Goal: Information Seeking & Learning: Learn about a topic

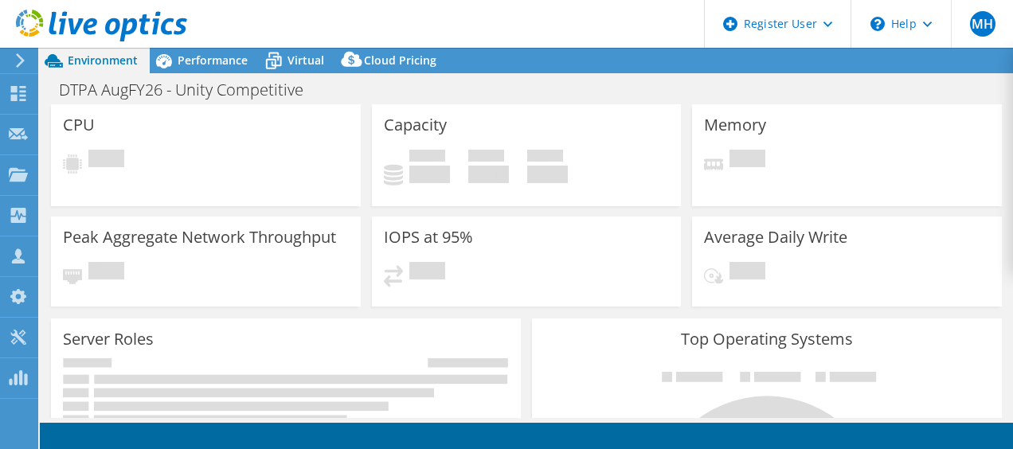
select select "USEast"
select select "USD"
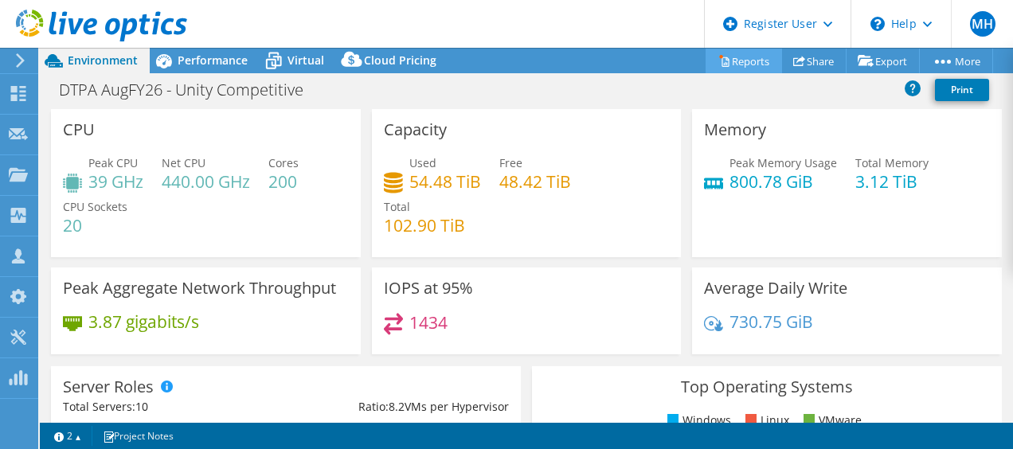
click at [753, 66] on link "Reports" at bounding box center [744, 61] width 76 height 25
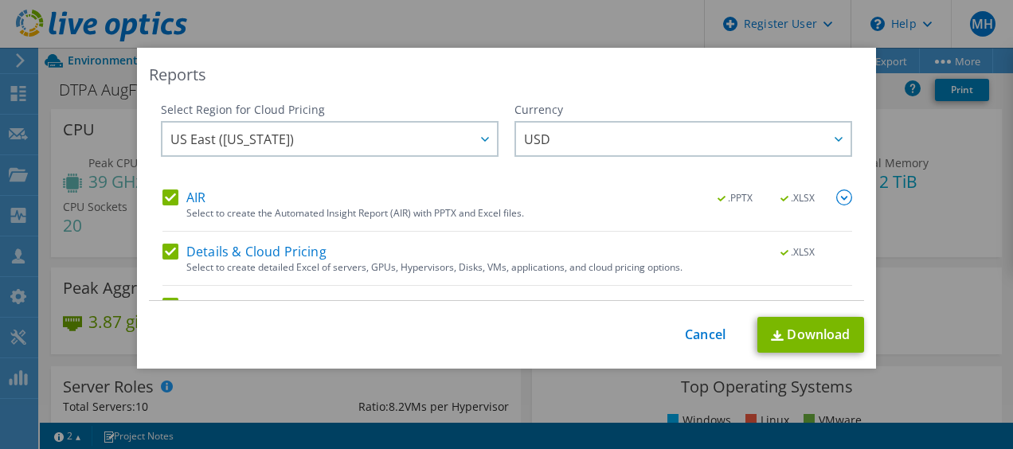
scroll to position [92, 0]
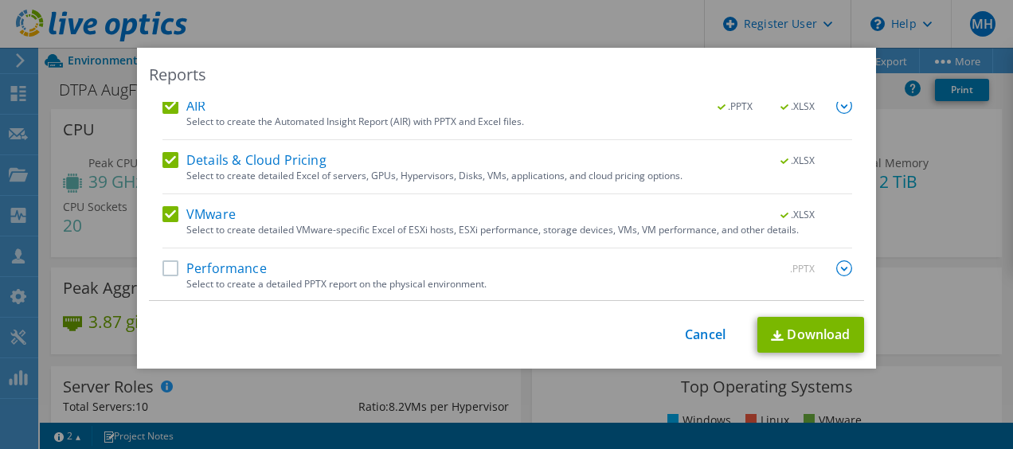
click at [166, 271] on label "Performance" at bounding box center [214, 268] width 104 height 16
click at [0, 0] on input "Performance" at bounding box center [0, 0] width 0 height 0
click at [796, 350] on link "Download" at bounding box center [810, 335] width 107 height 36
click at [53, 90] on div "Reports Select Region for Cloud Pricing Asia Pacific ([GEOGRAPHIC_DATA]) [GEOGR…" at bounding box center [506, 225] width 1013 height 354
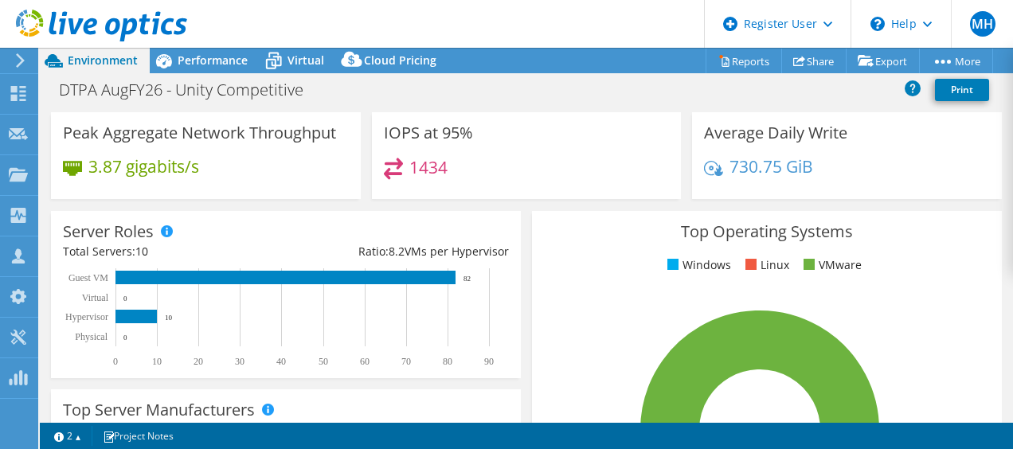
scroll to position [0, 0]
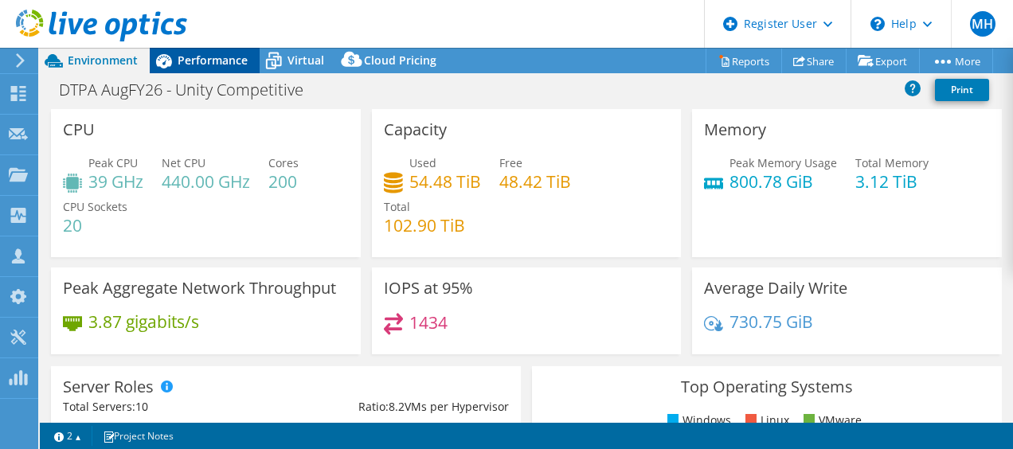
click at [190, 61] on span "Performance" at bounding box center [213, 60] width 70 height 15
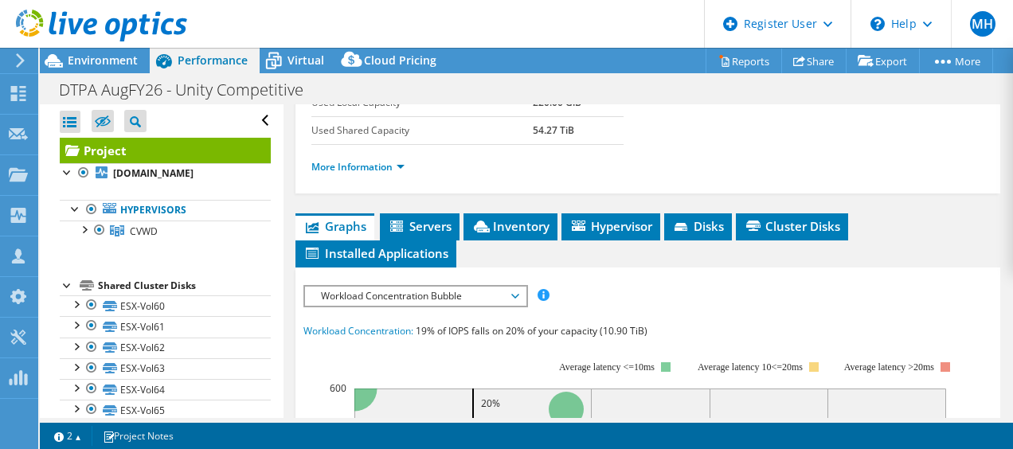
scroll to position [318, 0]
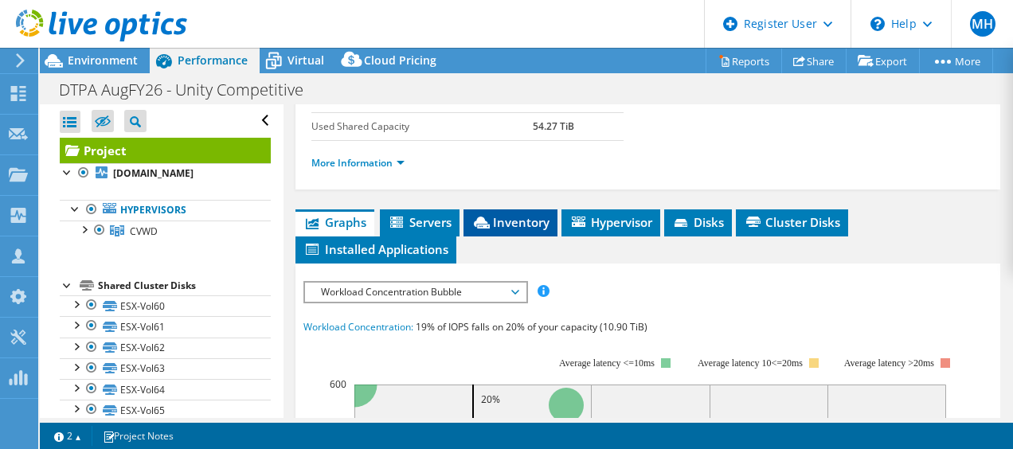
click at [522, 230] on span "Inventory" at bounding box center [510, 222] width 78 height 16
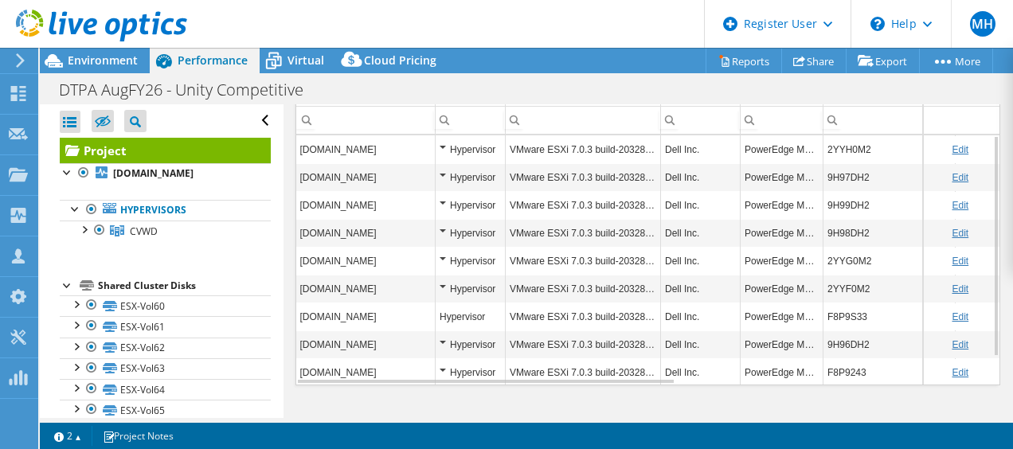
scroll to position [569, 0]
click at [927, 212] on td "Edit" at bounding box center [961, 205] width 76 height 28
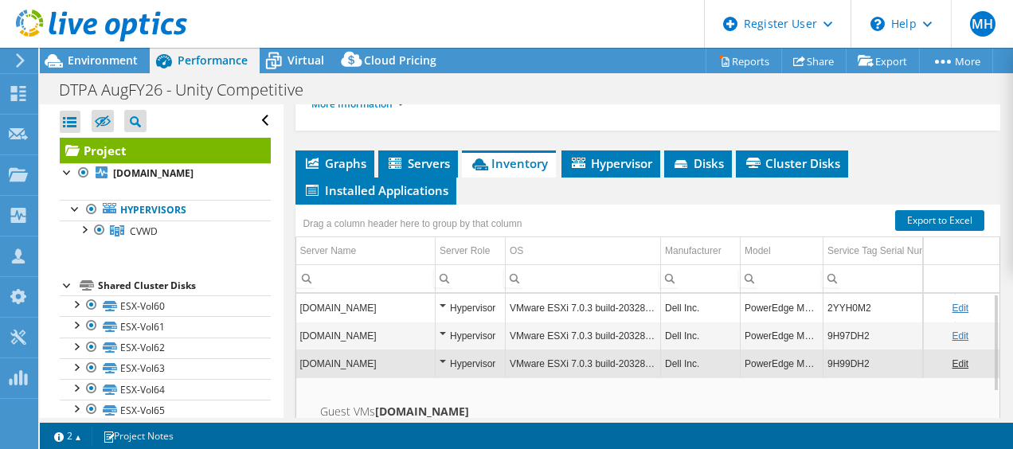
scroll to position [376, 0]
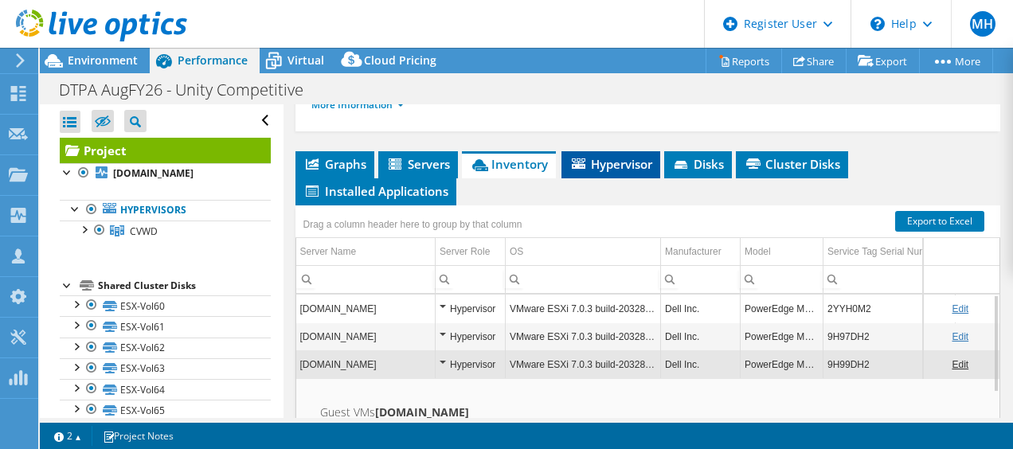
click at [566, 178] on li "Hypervisor" at bounding box center [610, 164] width 99 height 27
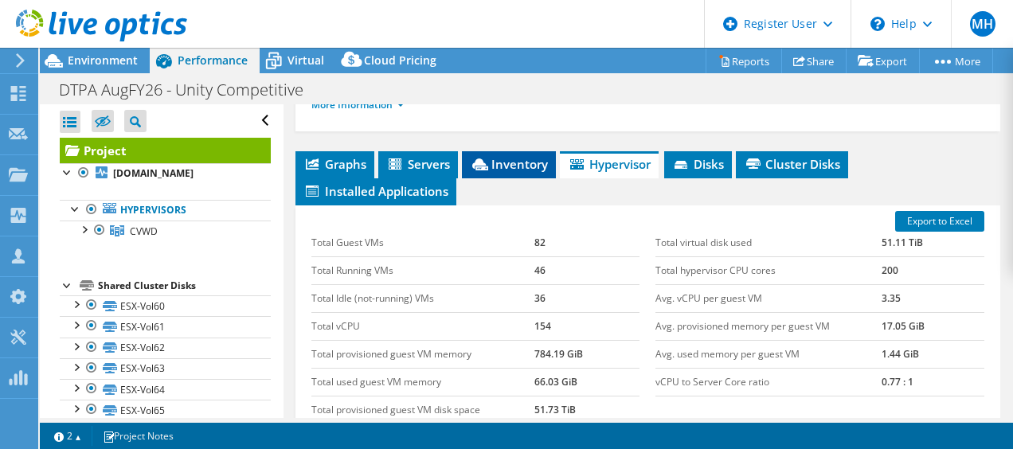
click at [525, 172] on span "Inventory" at bounding box center [509, 164] width 78 height 16
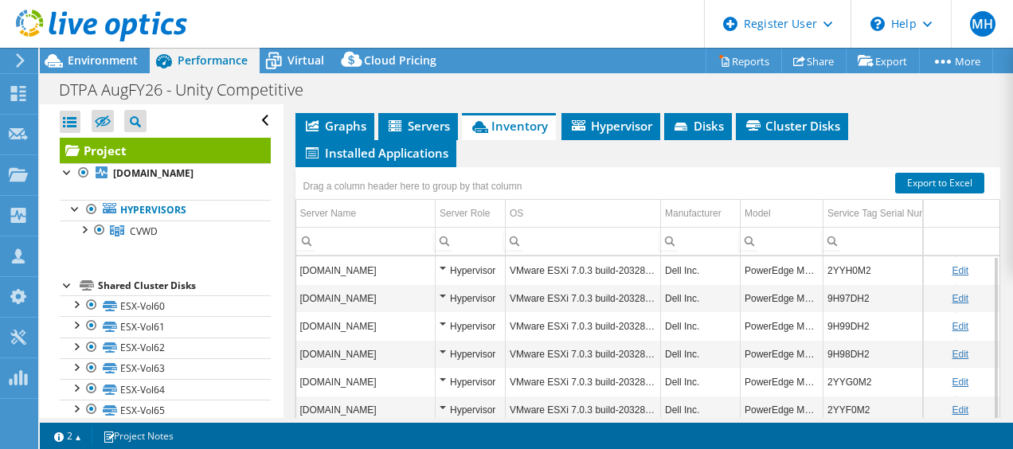
scroll to position [411, 0]
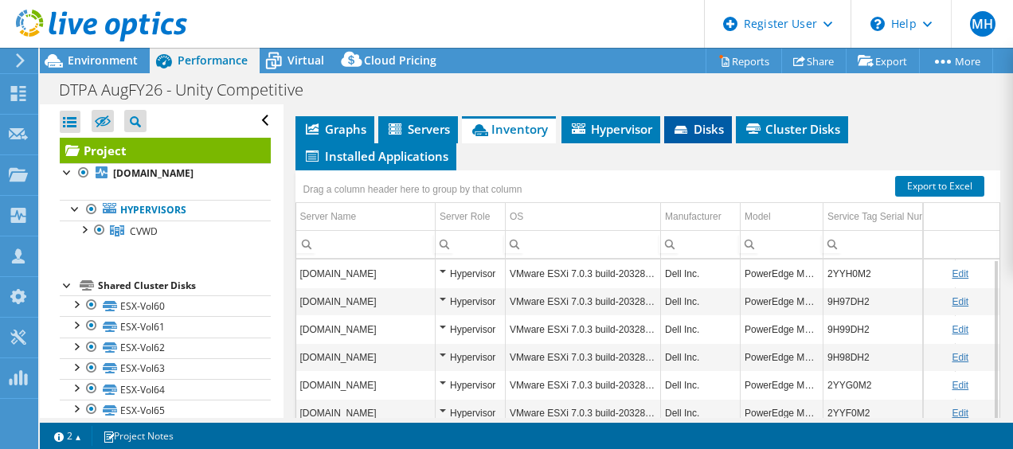
click at [718, 137] on span "Disks" at bounding box center [698, 129] width 52 height 16
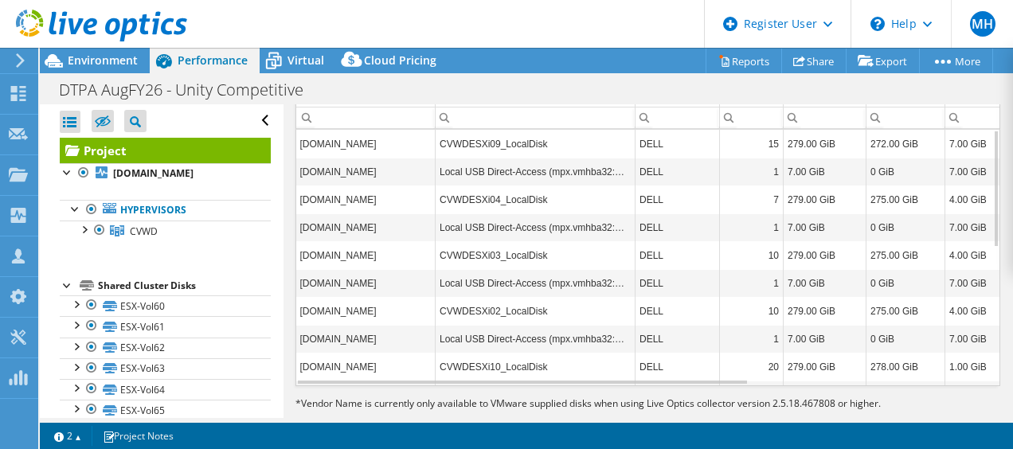
scroll to position [542, 0]
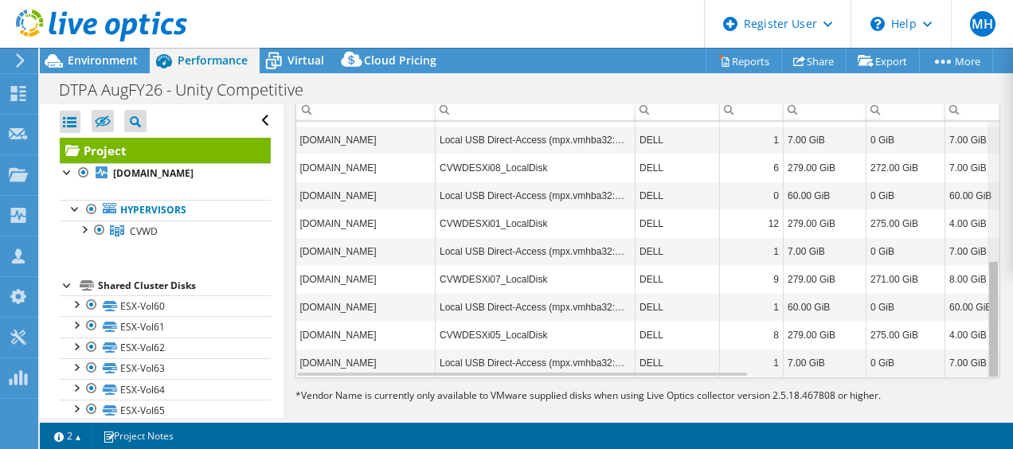
drag, startPoint x: 984, startPoint y: 237, endPoint x: 1011, endPoint y: 437, distance: 201.7
click at [1011, 437] on body "MH Dell User Misbaah Haroon [EMAIL_ADDRESS][DOMAIN_NAME] Dell My Profile Log Ou…" at bounding box center [506, 224] width 1013 height 449
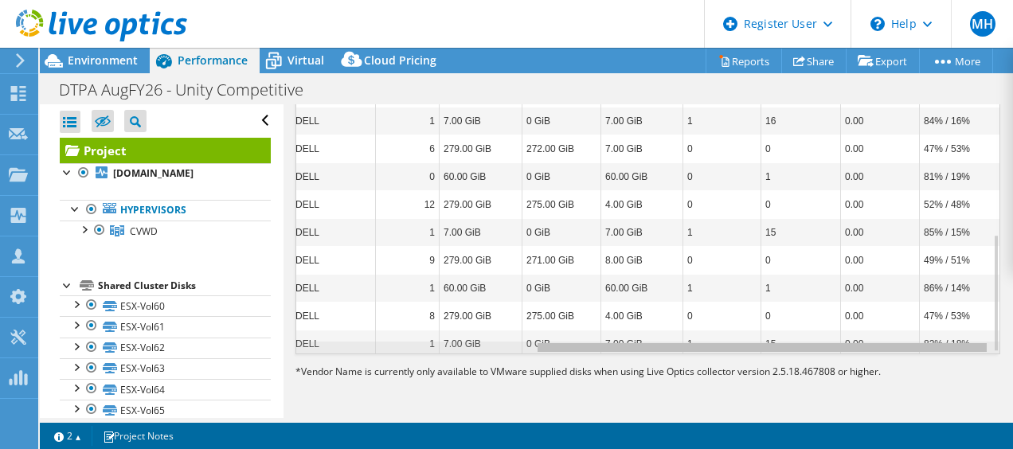
scroll to position [298, 367]
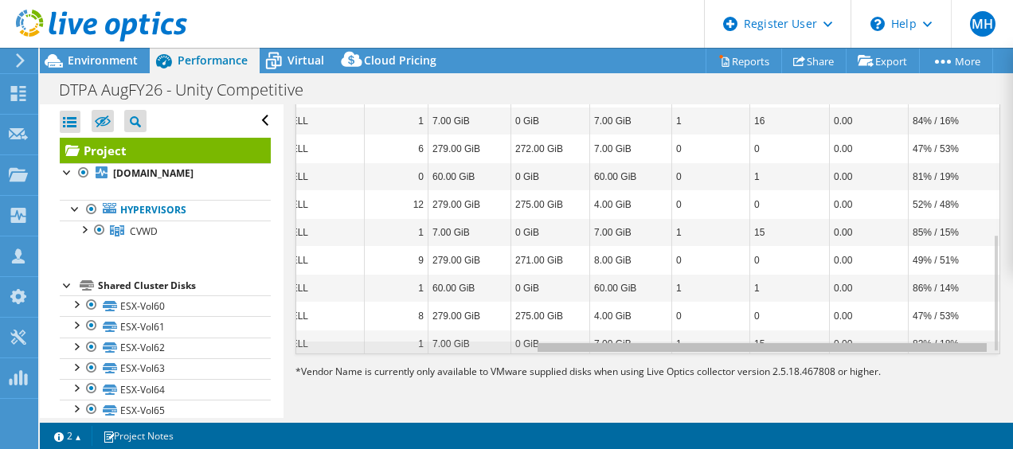
drag, startPoint x: 621, startPoint y: 347, endPoint x: 946, endPoint y: 327, distance: 325.6
click at [946, 327] on body "MH Dell User Misbaah Haroon [EMAIL_ADDRESS][DOMAIN_NAME] Dell My Profile Log Ou…" at bounding box center [506, 224] width 1013 height 449
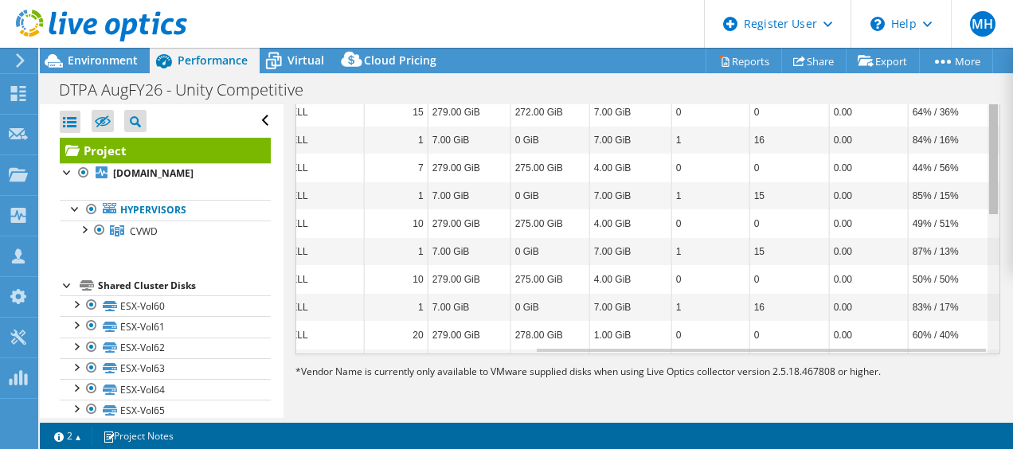
drag, startPoint x: 984, startPoint y: 307, endPoint x: 993, endPoint y: 88, distance: 219.2
click at [993, 88] on body "MH Dell User Misbaah Haroon [EMAIL_ADDRESS][DOMAIN_NAME] Dell My Profile Log Ou…" at bounding box center [506, 224] width 1013 height 449
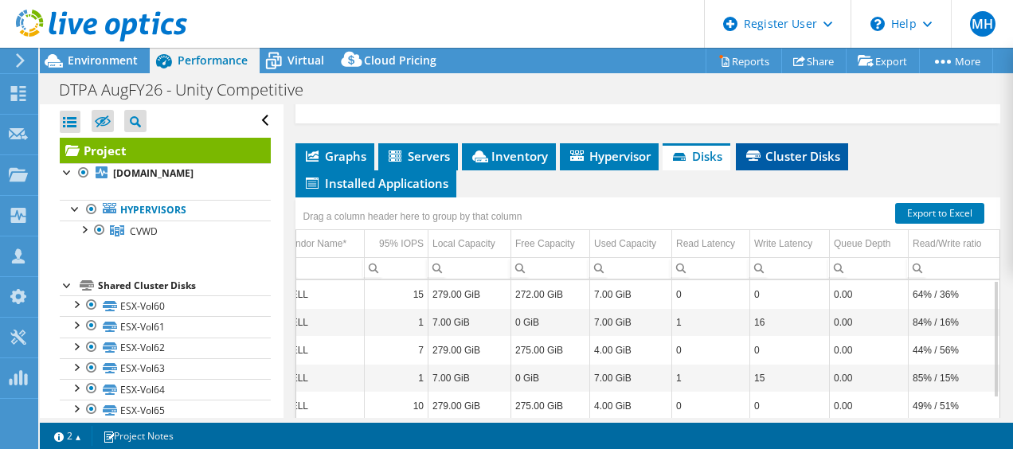
click at [787, 164] on span "Cluster Disks" at bounding box center [792, 156] width 96 height 16
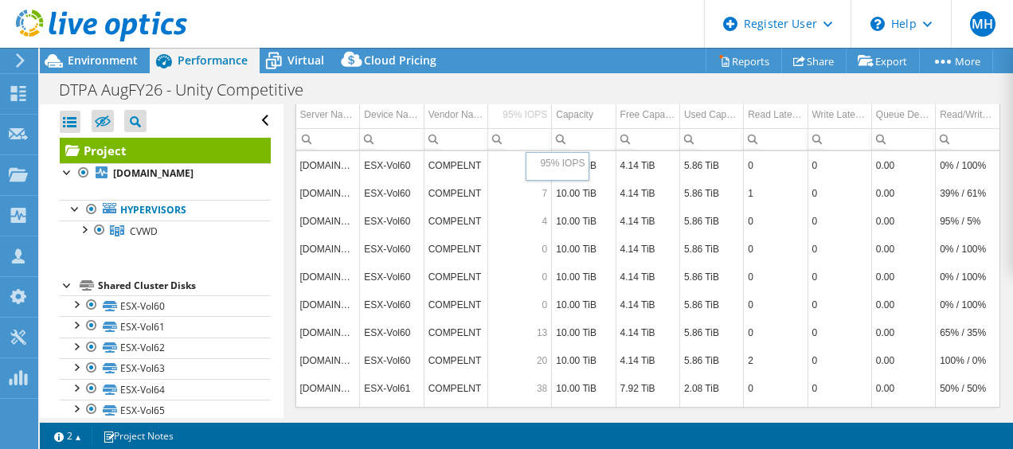
drag, startPoint x: 484, startPoint y: 156, endPoint x: 526, endPoint y: 162, distance: 41.9
drag, startPoint x: 983, startPoint y: 225, endPoint x: 1015, endPoint y: 233, distance: 33.0
click at [1012, 233] on html "MH Dell User Misbaah Haroon [EMAIL_ADDRESS][DOMAIN_NAME] Dell My Profile Log Ou…" at bounding box center [506, 224] width 1013 height 449
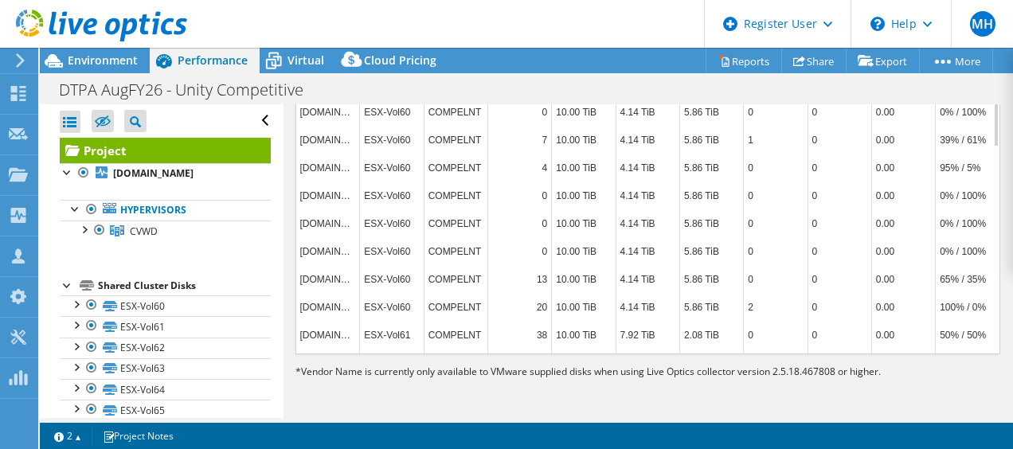
click at [451, 126] on td "COMPELNT" at bounding box center [456, 112] width 64 height 28
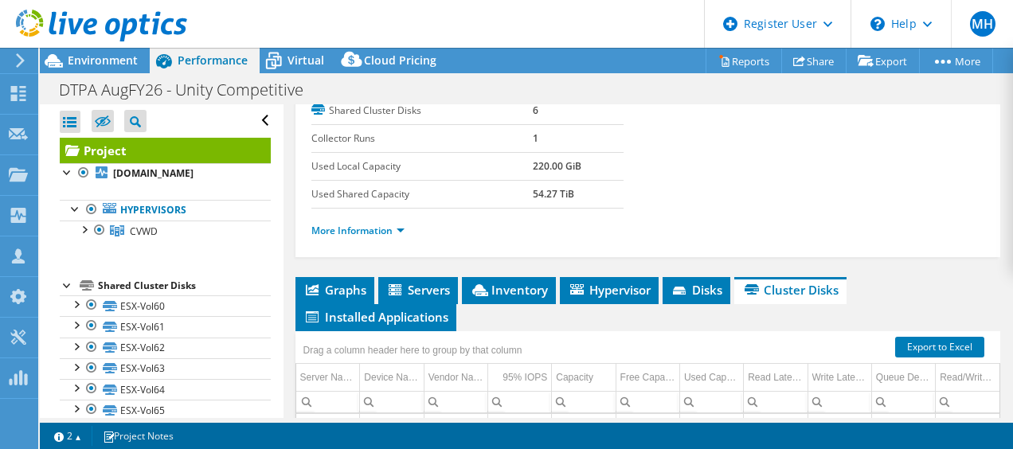
scroll to position [252, 0]
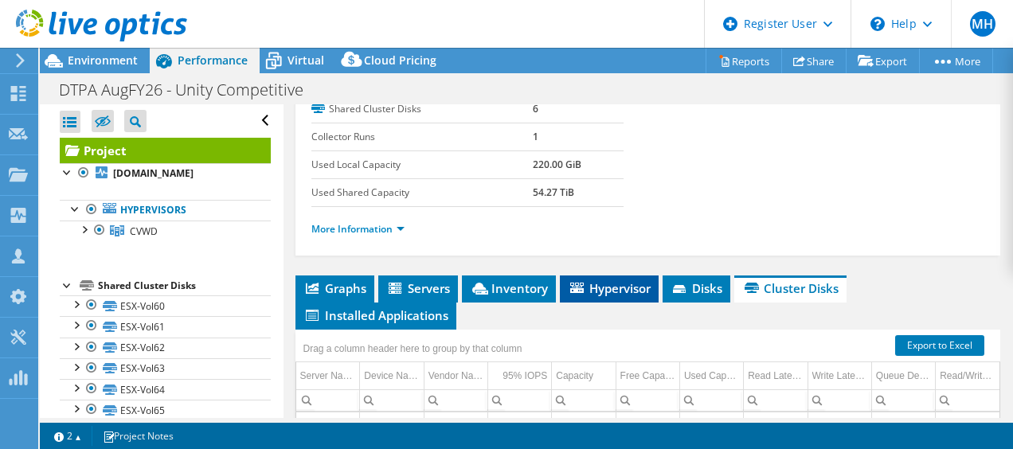
click at [618, 296] on span "Hypervisor" at bounding box center [609, 288] width 83 height 16
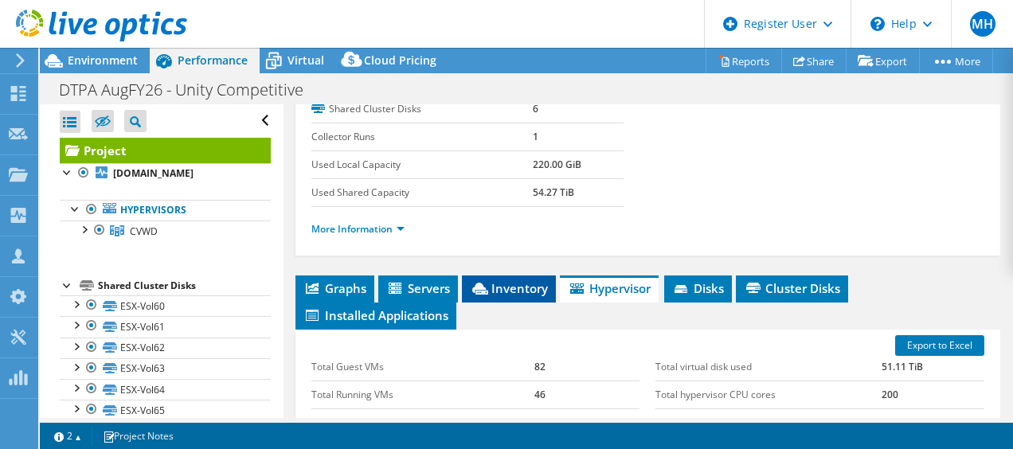
click at [503, 296] on span "Inventory" at bounding box center [509, 288] width 78 height 16
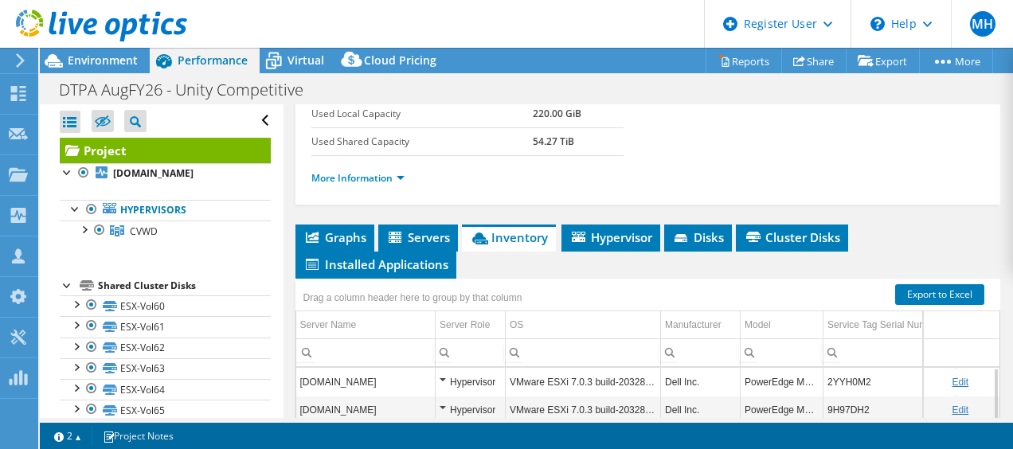
scroll to position [303, 0]
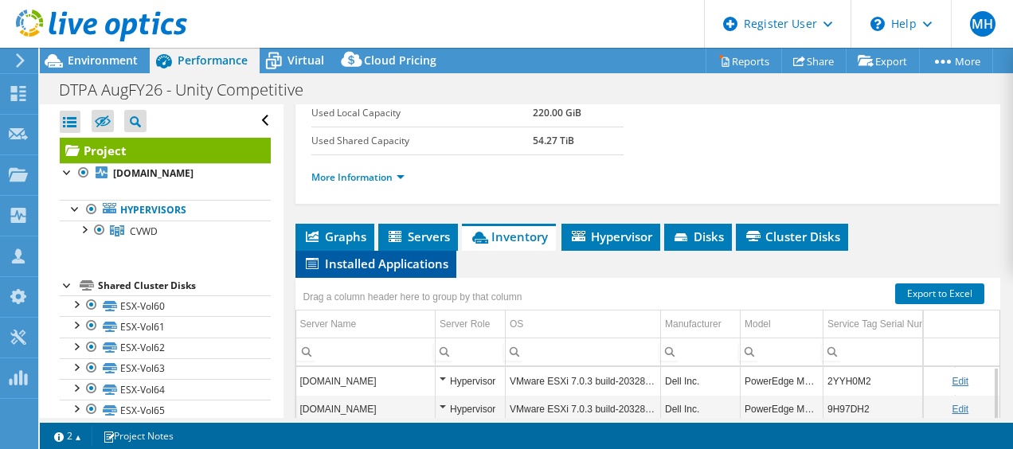
click at [435, 278] on li "Installed Applications" at bounding box center [375, 264] width 161 height 27
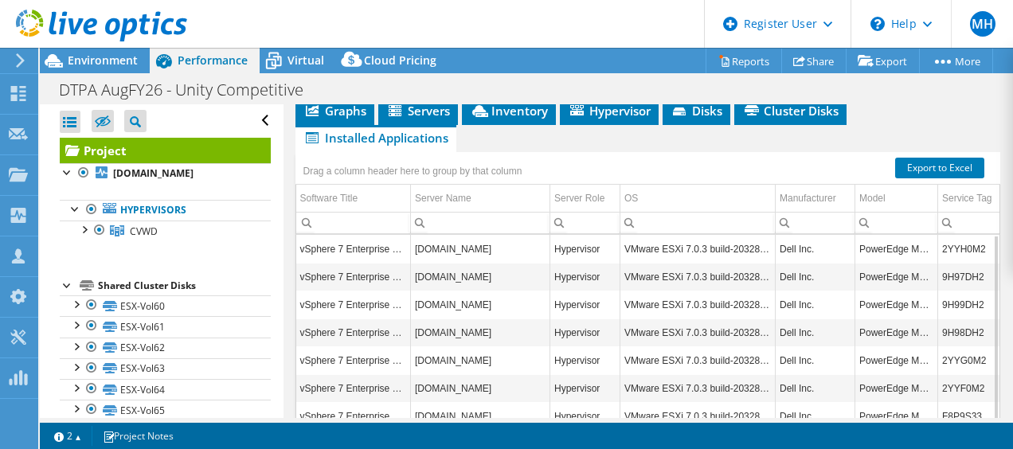
scroll to position [416, 0]
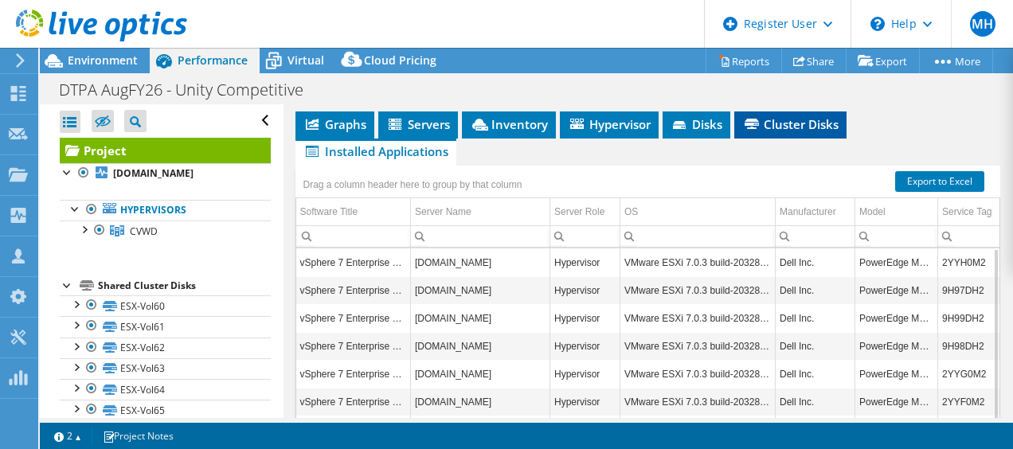
click at [822, 132] on span "Cluster Disks" at bounding box center [790, 124] width 96 height 16
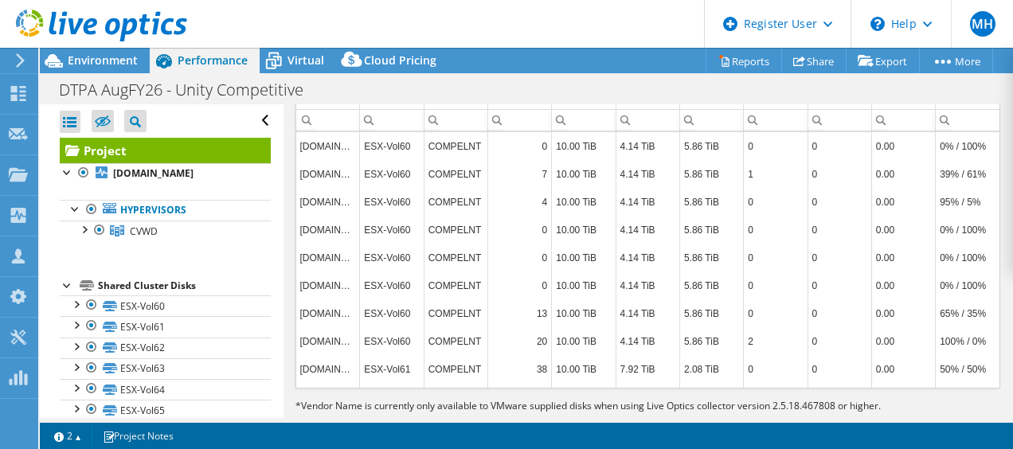
scroll to position [579, 0]
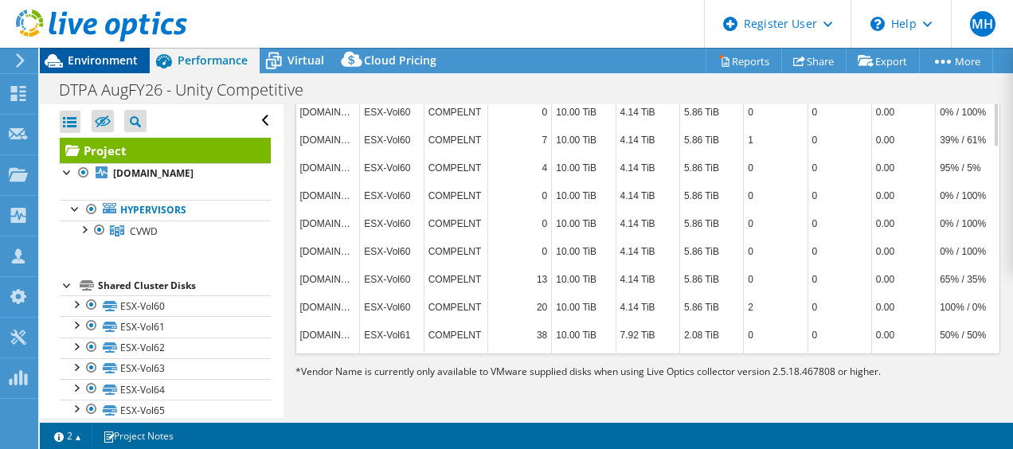
click at [91, 62] on span "Environment" at bounding box center [103, 60] width 70 height 15
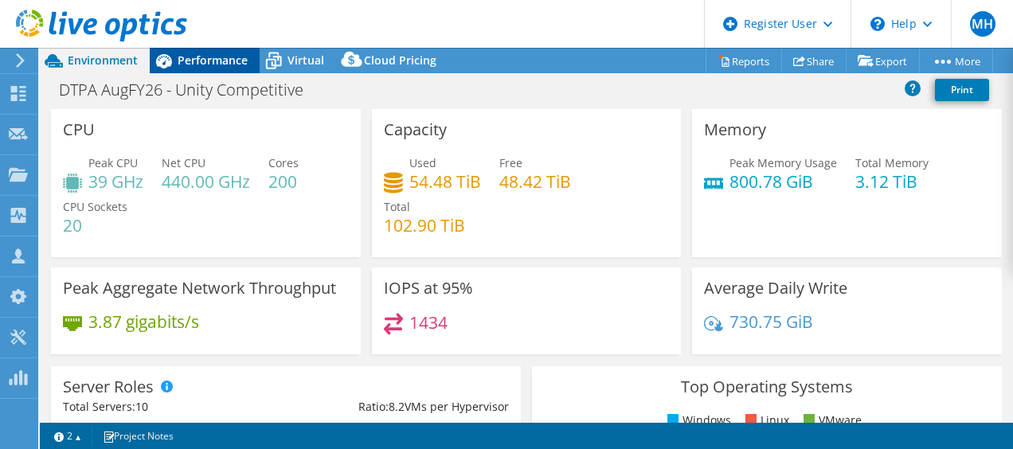
click at [201, 61] on span "Performance" at bounding box center [213, 60] width 70 height 15
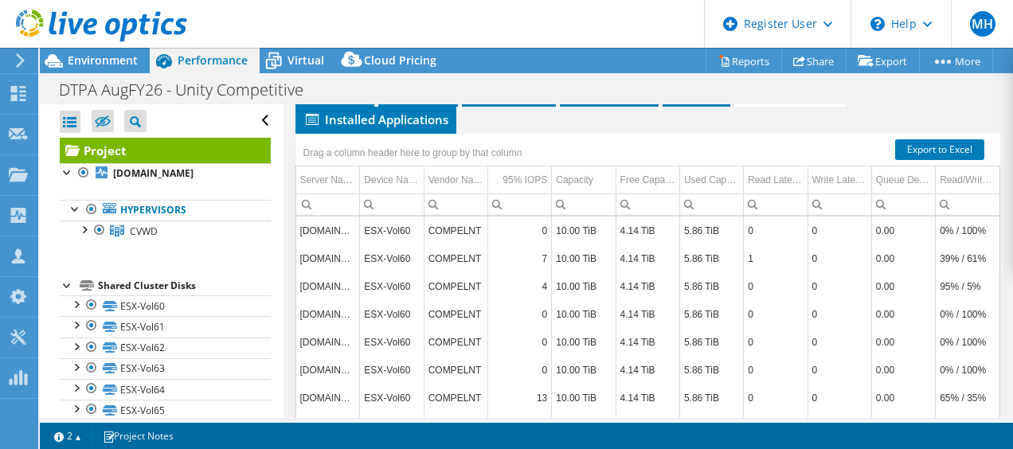
scroll to position [444, 0]
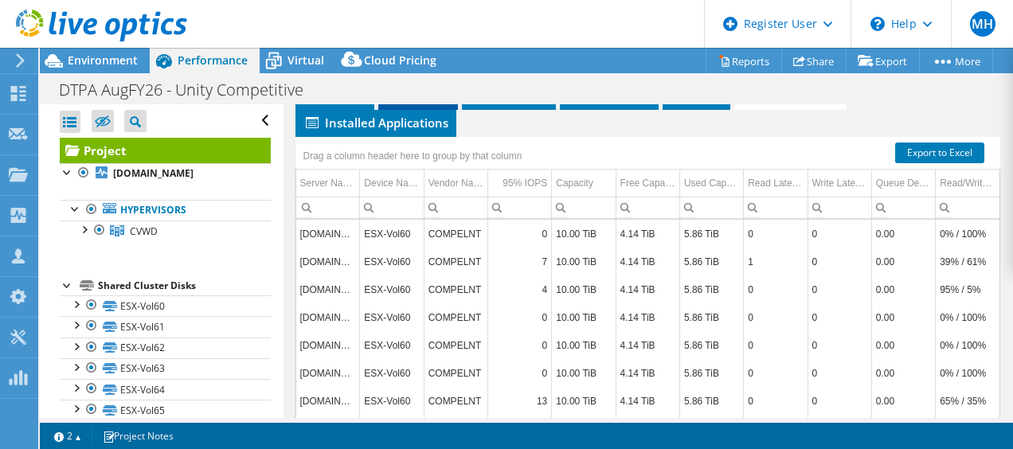
click at [414, 104] on span "Servers" at bounding box center [418, 96] width 64 height 16
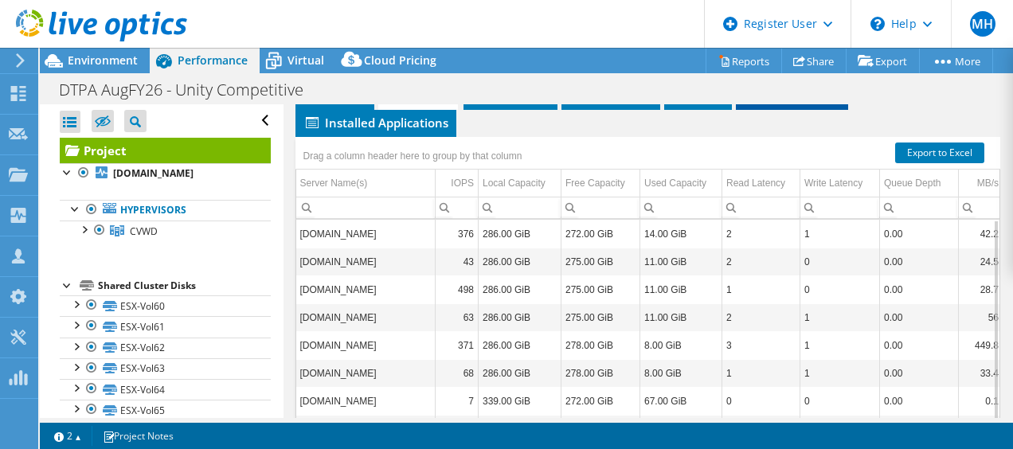
click at [803, 104] on span "Cluster Disks" at bounding box center [792, 96] width 96 height 16
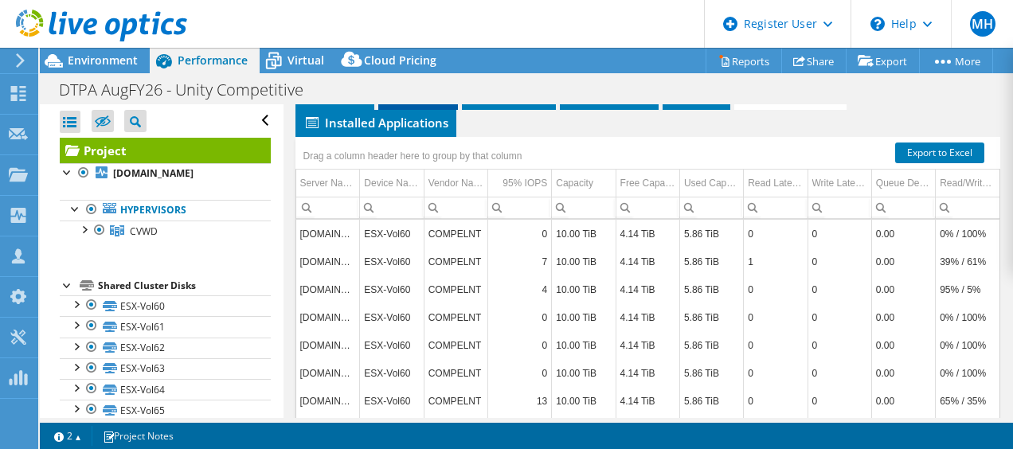
click at [415, 104] on span "Servers" at bounding box center [418, 96] width 64 height 16
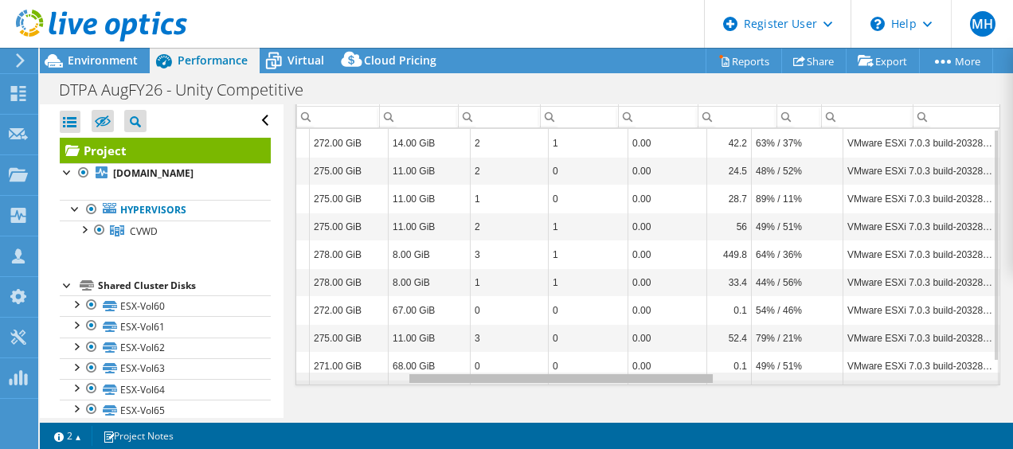
scroll to position [0, 252]
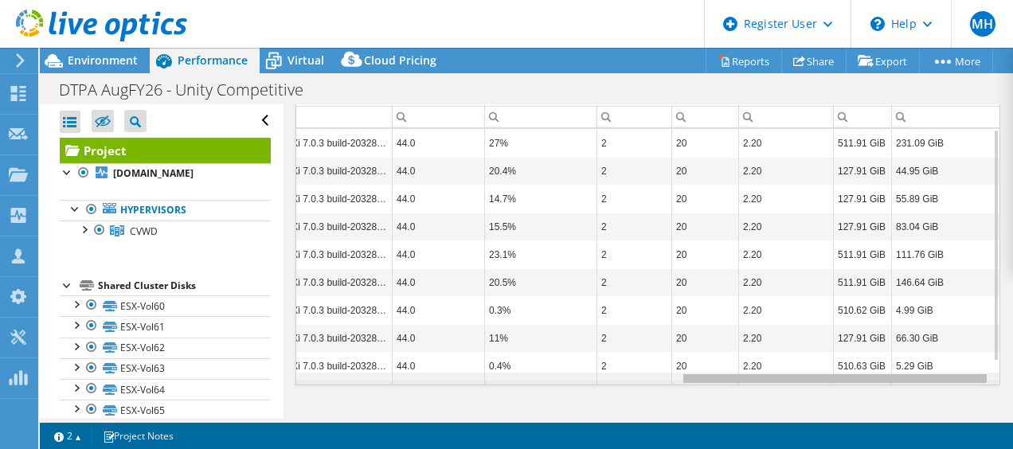
drag, startPoint x: 456, startPoint y: 377, endPoint x: 852, endPoint y: 382, distance: 396.6
click at [852, 382] on body "MH Dell User Misbaah Haroon [EMAIL_ADDRESS][DOMAIN_NAME] Dell My Profile Log Ou…" at bounding box center [506, 224] width 1013 height 449
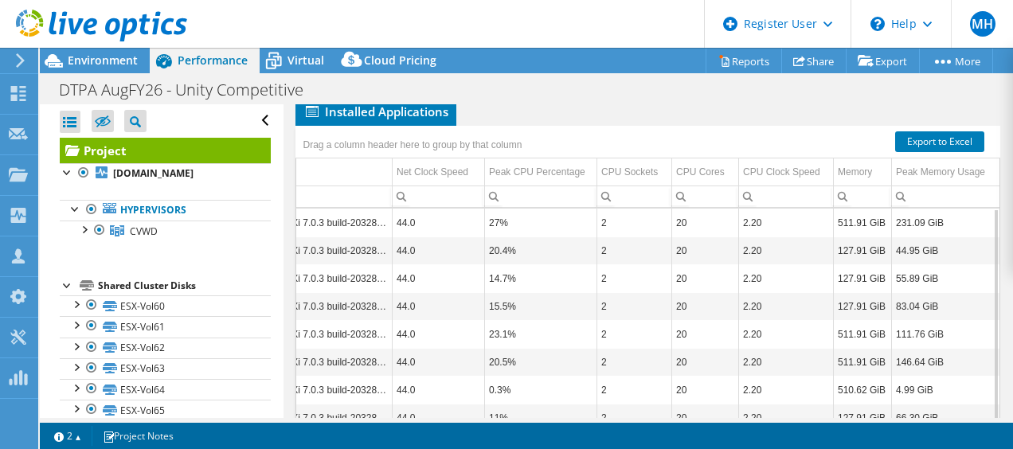
click at [804, 92] on span "Cluster Disks" at bounding box center [792, 84] width 96 height 16
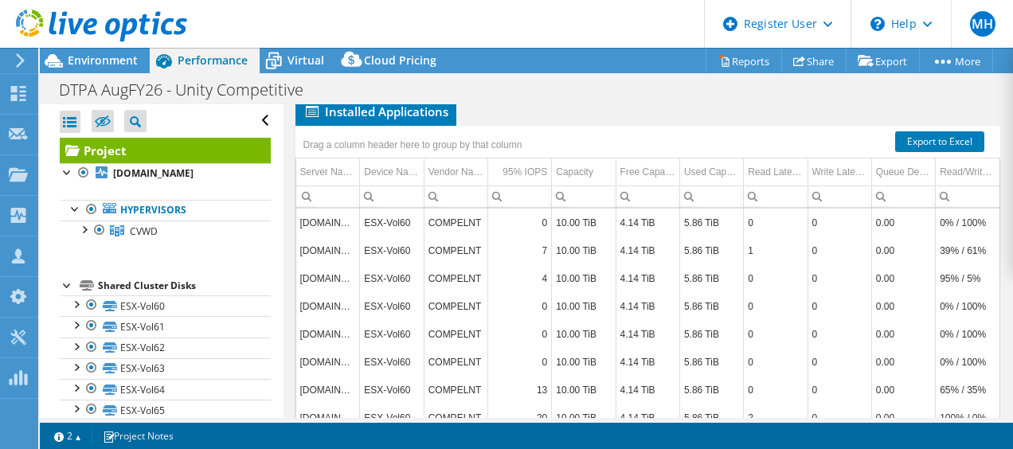
click at [440, 92] on span "Servers" at bounding box center [418, 84] width 64 height 16
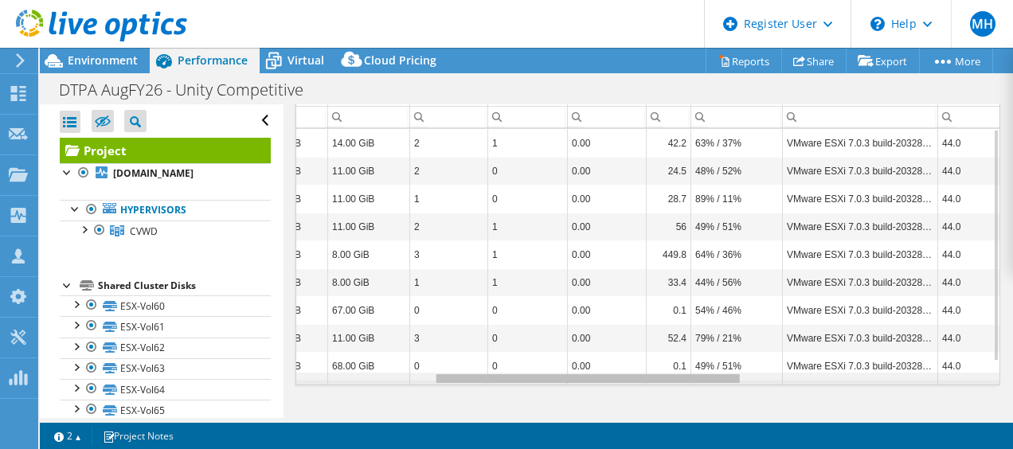
drag, startPoint x: 531, startPoint y: 377, endPoint x: 677, endPoint y: 348, distance: 148.7
click at [677, 348] on body "MH Dell User Misbaah Haroon [EMAIL_ADDRESS][DOMAIN_NAME] Dell My Profile Log Ou…" at bounding box center [506, 224] width 1013 height 449
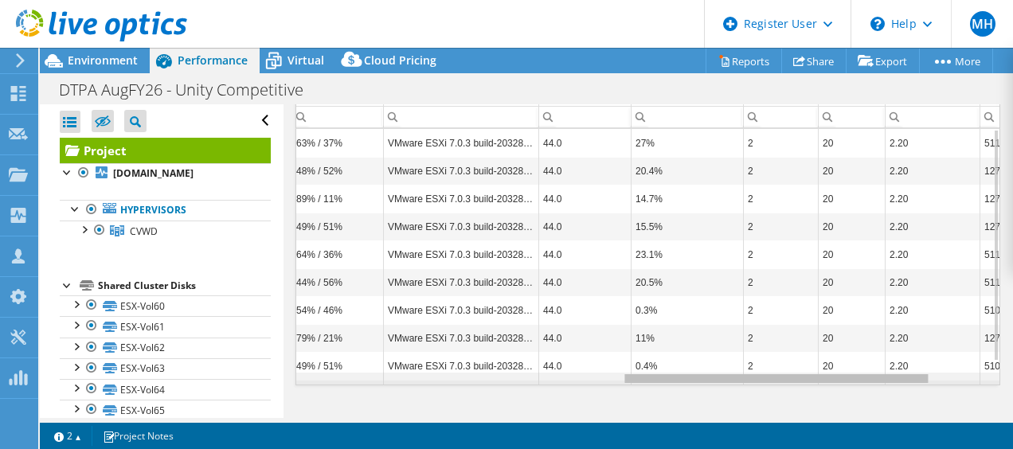
scroll to position [0, 739]
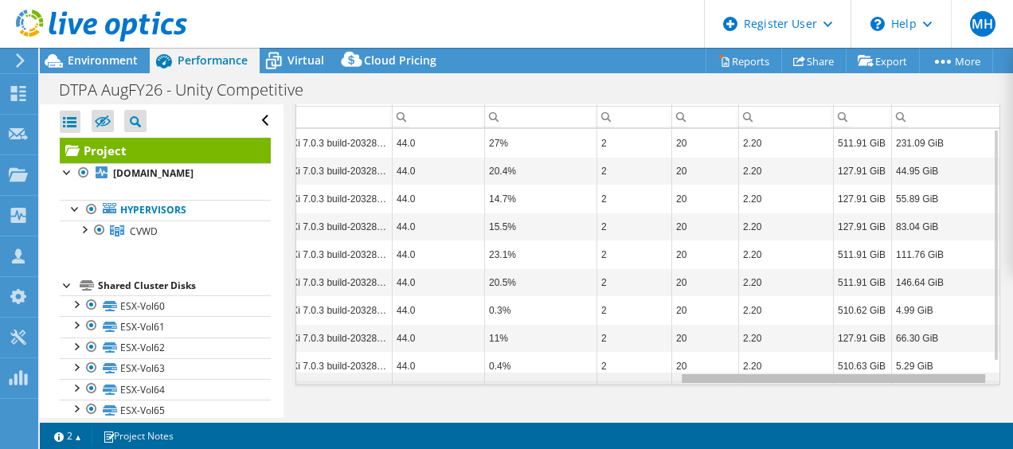
drag, startPoint x: 689, startPoint y: 375, endPoint x: 971, endPoint y: 362, distance: 282.2
click at [971, 362] on body "MH Dell User Misbaah Haroon [EMAIL_ADDRESS][DOMAIN_NAME] Dell My Profile Log Ou…" at bounding box center [506, 224] width 1013 height 449
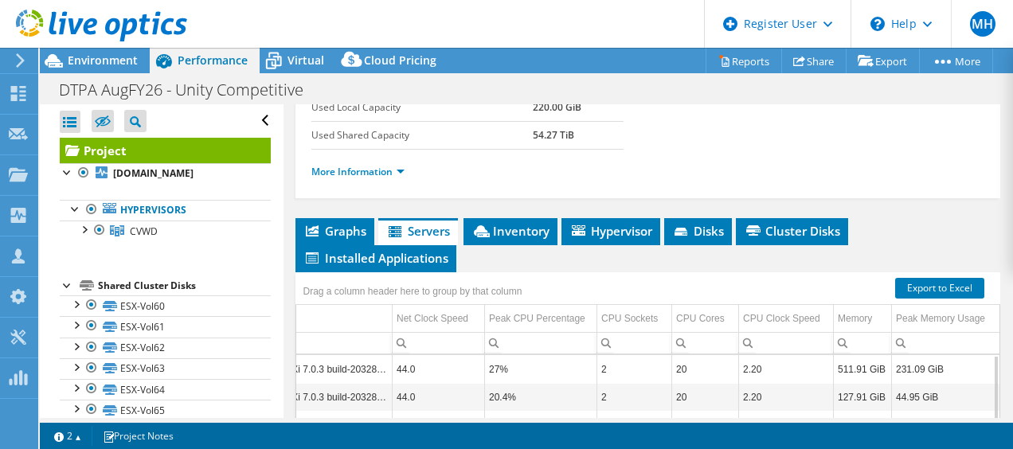
scroll to position [312, 0]
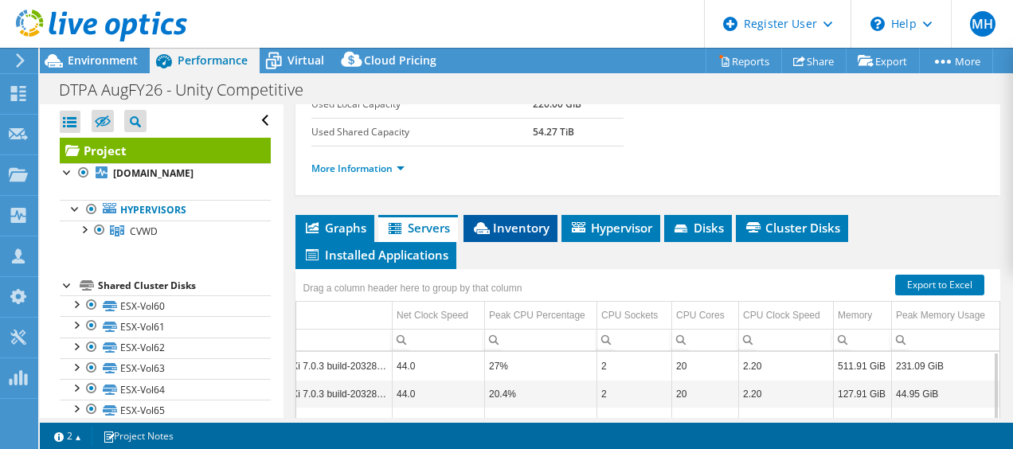
click at [519, 236] on span "Inventory" at bounding box center [510, 228] width 78 height 16
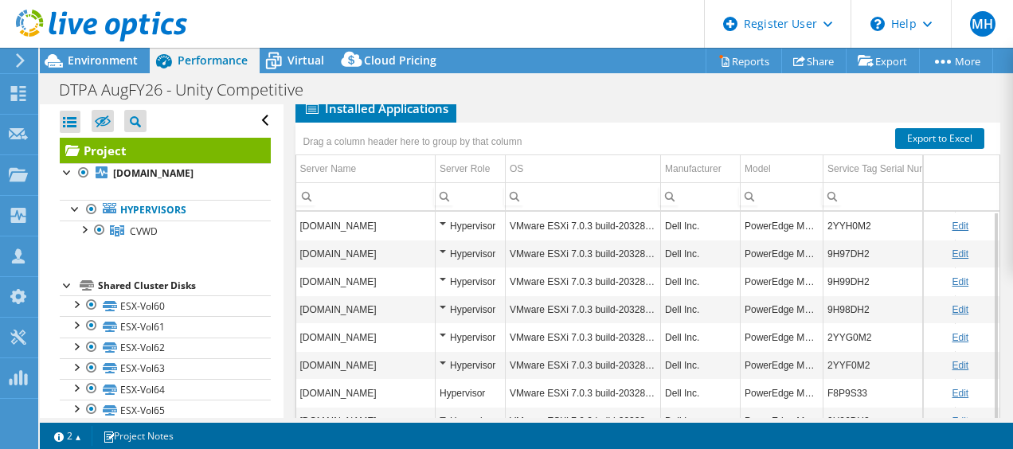
scroll to position [403, 0]
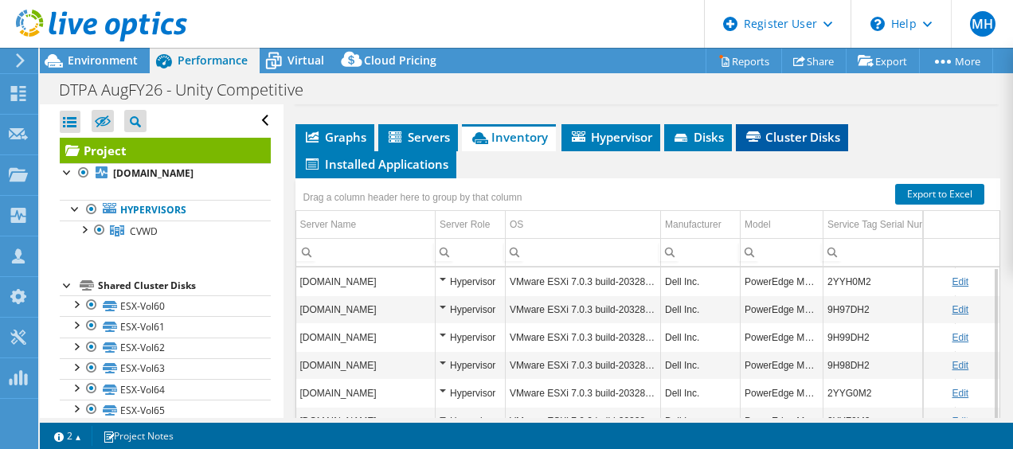
click at [801, 145] on span "Cluster Disks" at bounding box center [792, 137] width 96 height 16
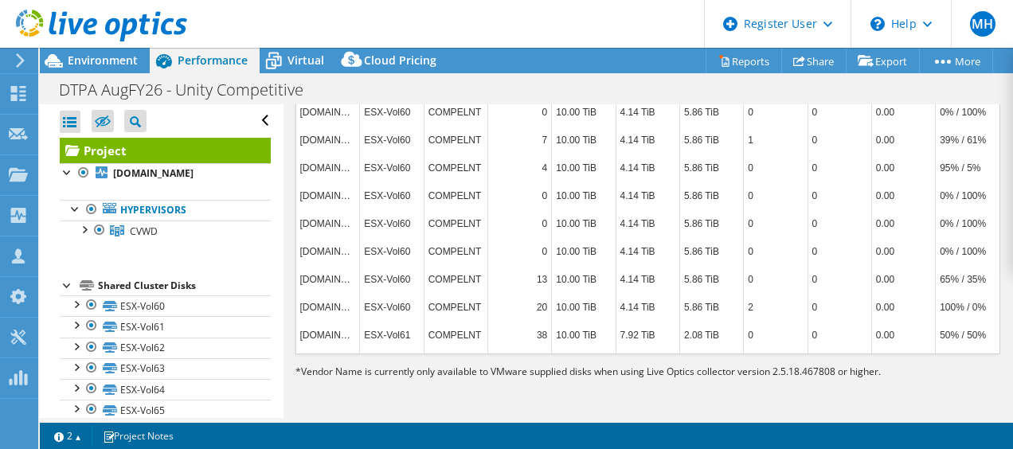
scroll to position [588, 0]
click at [100, 53] on span "Environment" at bounding box center [103, 60] width 70 height 15
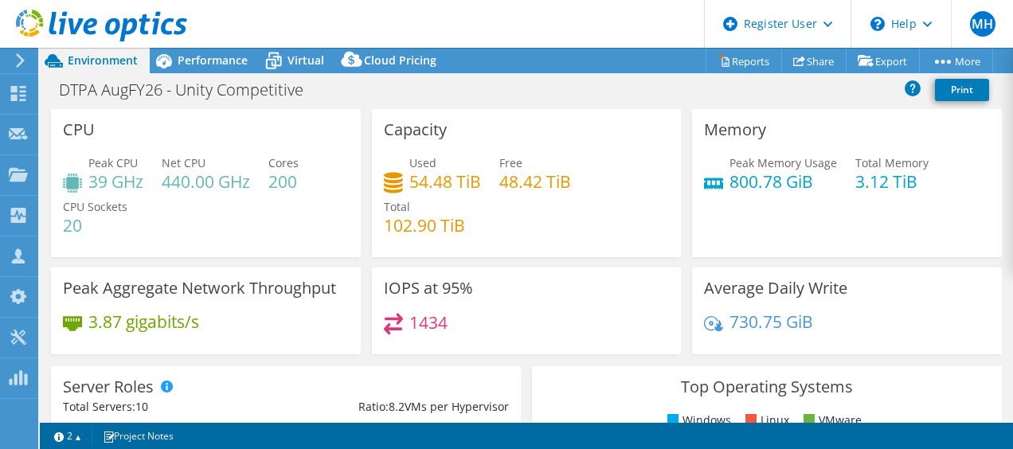
click at [451, 212] on div "Total 102.90 TiB" at bounding box center [424, 216] width 81 height 36
click at [476, 97] on div "DTPA AugFY26 - Unity Competitive Print" at bounding box center [526, 89] width 973 height 29
